Goal: Task Accomplishment & Management: Use online tool/utility

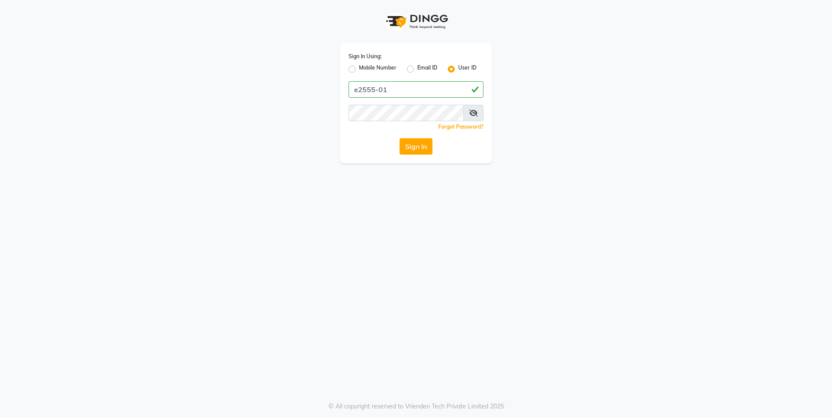
type input "e2555-01"
click at [417, 149] on button "Sign In" at bounding box center [415, 146] width 33 height 17
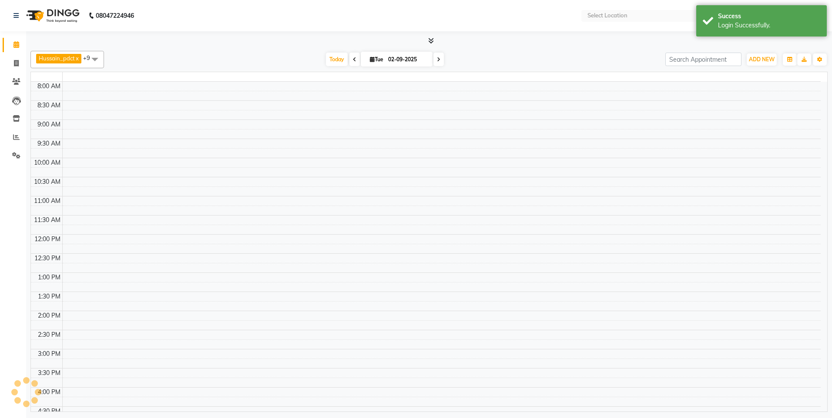
select select "en"
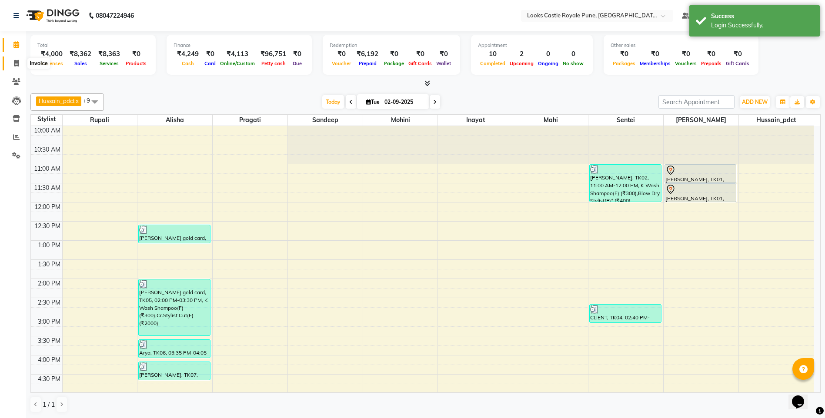
click at [18, 66] on icon at bounding box center [16, 63] width 5 height 7
select select "service"
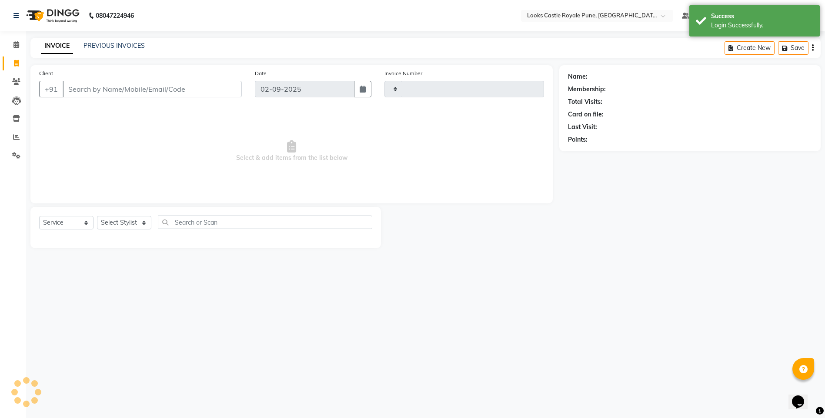
type input "2732"
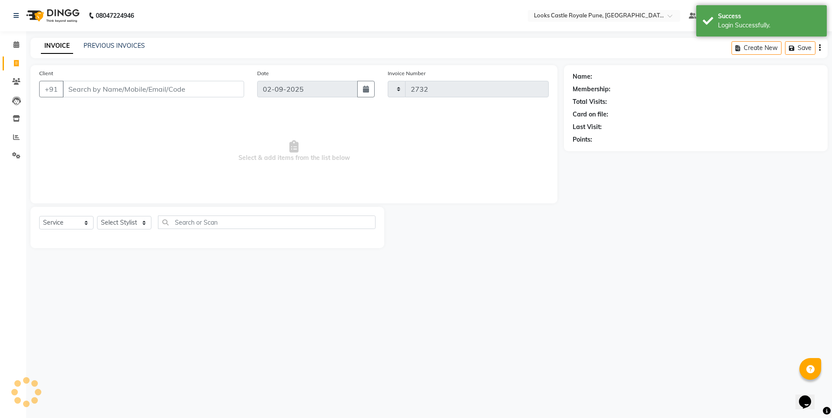
select select "5915"
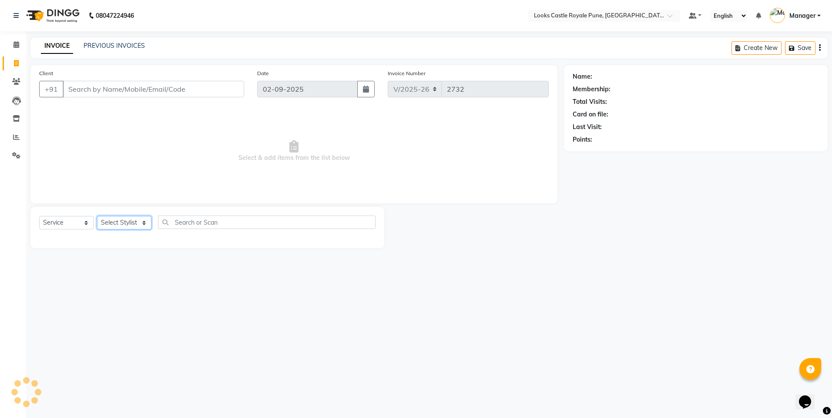
click at [119, 228] on select "Select Stylist" at bounding box center [124, 222] width 54 height 13
select select "43040"
click at [97, 216] on select "Select Stylist Akshay [PERSON_NAME] [PERSON_NAME] [PERSON_NAME] Danish [PERSON_…" at bounding box center [124, 222] width 54 height 13
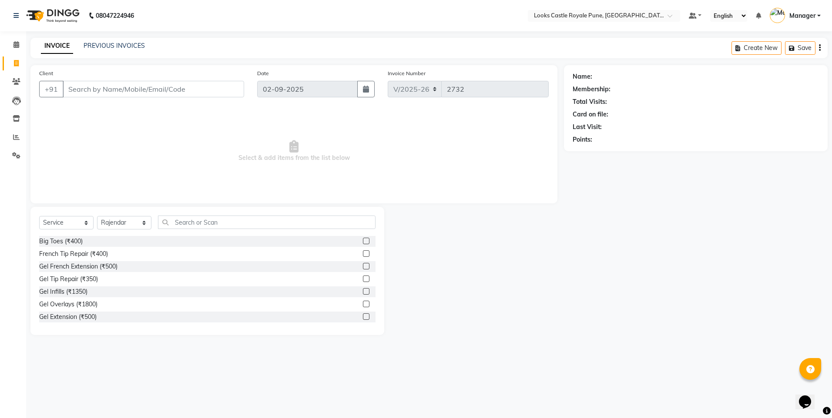
click at [229, 231] on div "Select Service Product Membership Package Voucher Prepaid Gift Card Select Styl…" at bounding box center [207, 226] width 336 height 20
click at [234, 224] on input "text" at bounding box center [266, 222] width 217 height 13
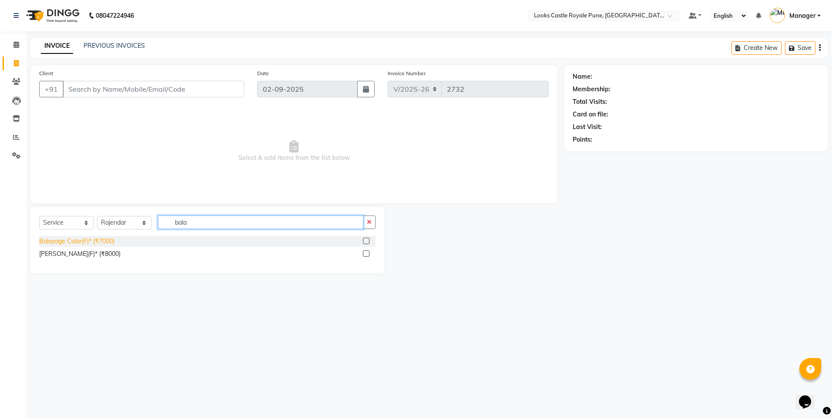
type input "bala"
click at [90, 237] on div "Balayage Color(F)* (₹7000)" at bounding box center [76, 241] width 75 height 9
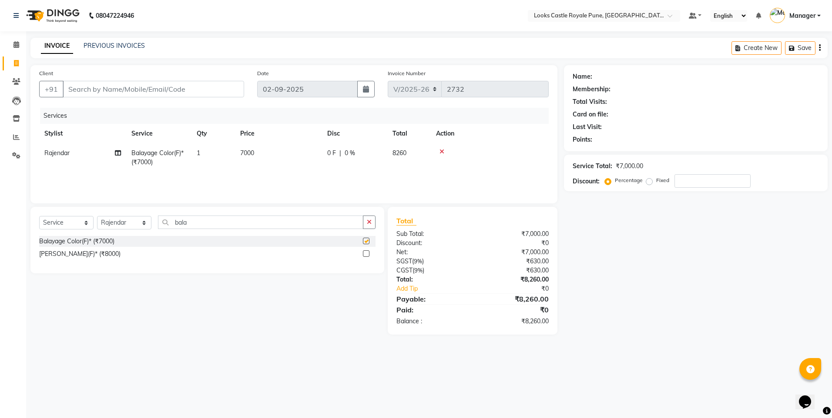
checkbox input "false"
click at [255, 156] on td "7000" at bounding box center [278, 158] width 87 height 29
select select "43040"
click at [281, 150] on input "7000" at bounding box center [319, 155] width 77 height 13
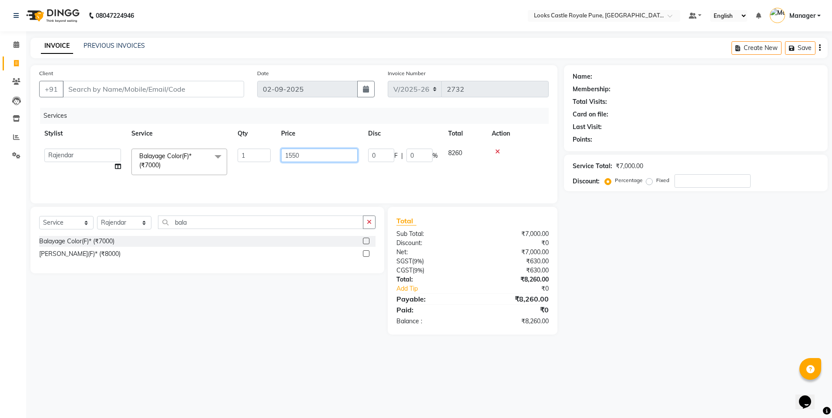
type input "15500"
click at [483, 240] on div "₹0" at bounding box center [513, 243] width 83 height 9
